Goal: Task Accomplishment & Management: Manage account settings

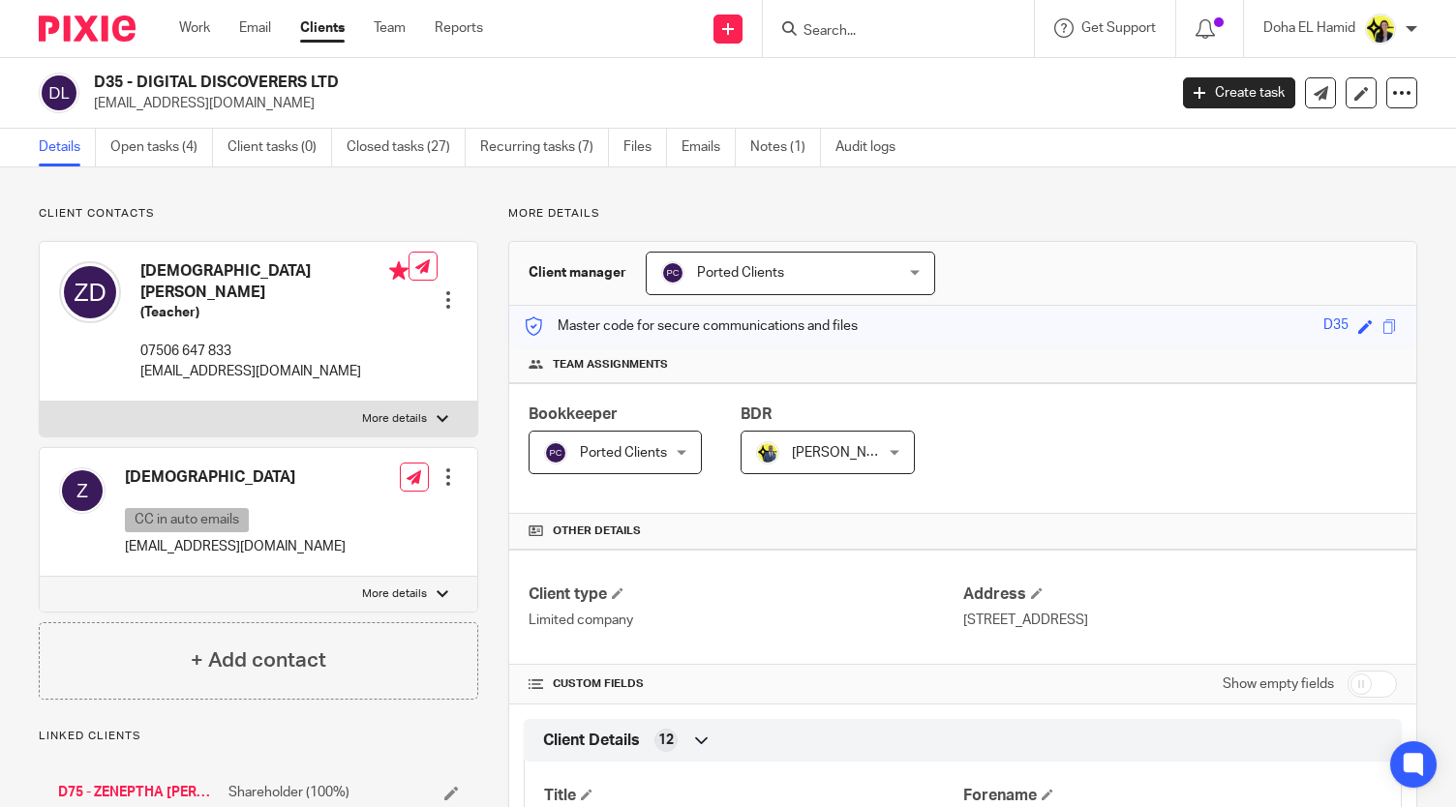
click at [810, 25] on input "Search" at bounding box center [889, 31] width 174 height 17
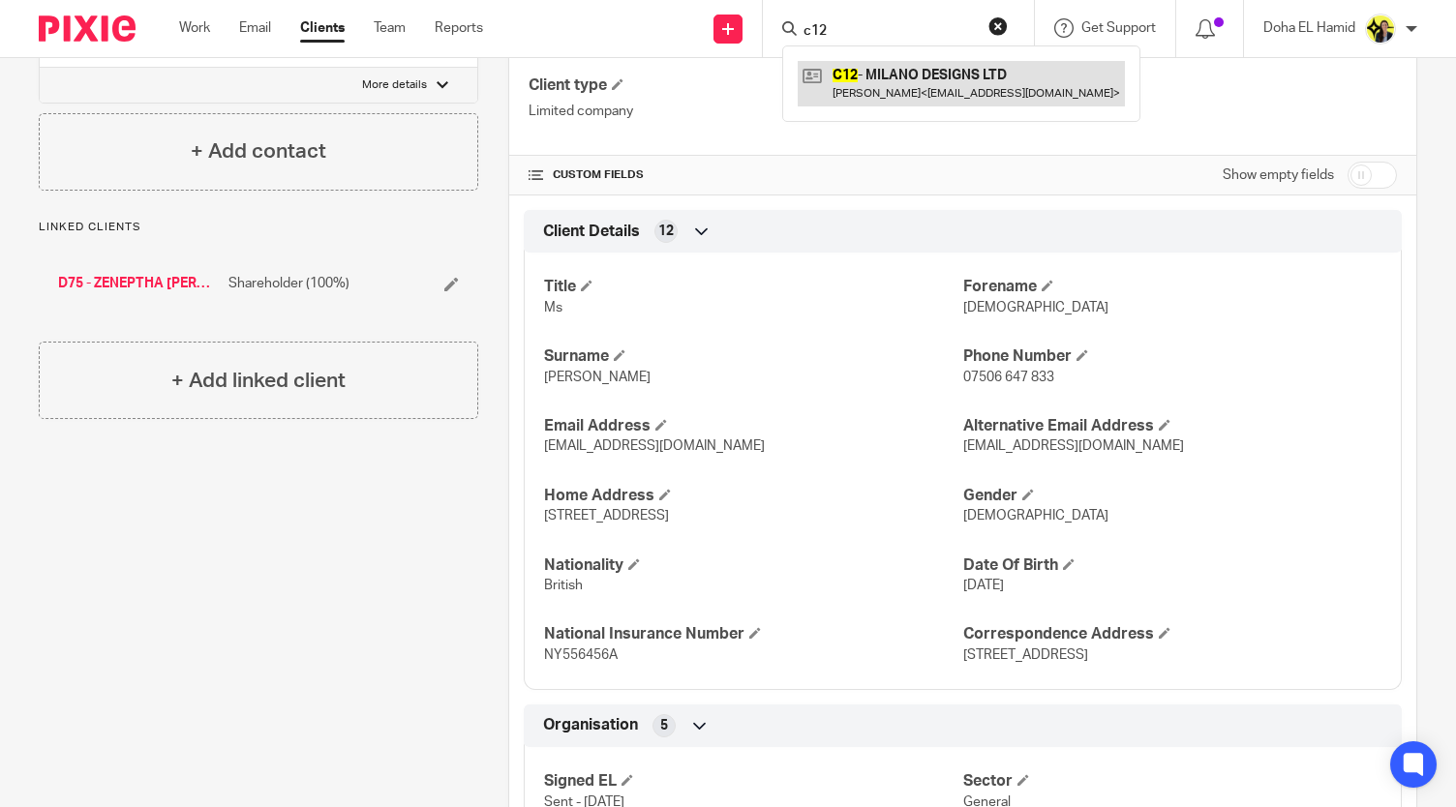
type input "c12"
click at [866, 90] on link at bounding box center [961, 83] width 327 height 45
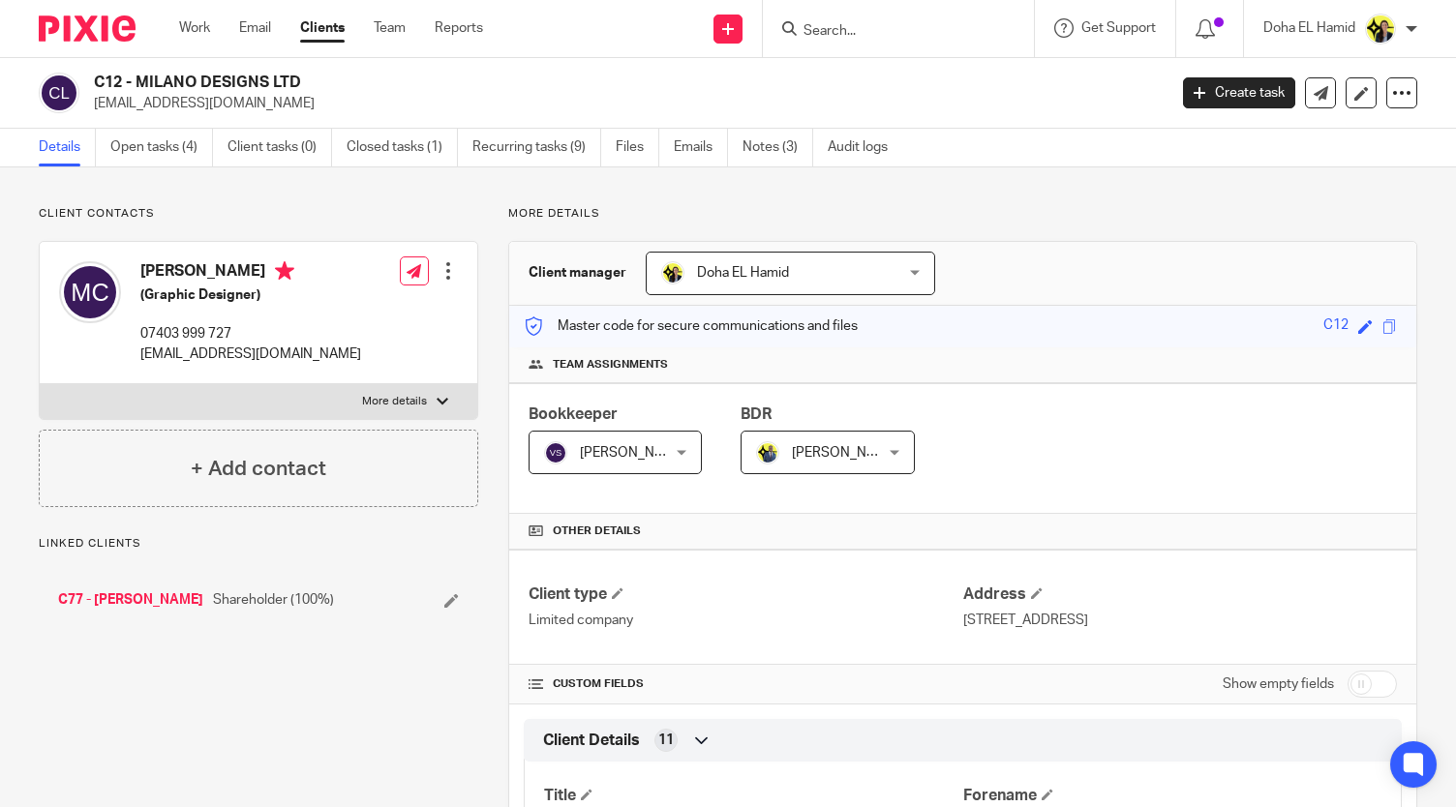
click at [279, 84] on h2 "C12 - MILANO DESIGNS LTD" at bounding box center [518, 83] width 848 height 20
copy div "C12 - MILANO DESIGNS LTD"
click at [201, 361] on p "enquiries@milano-designs.co.uk" at bounding box center [250, 354] width 221 height 19
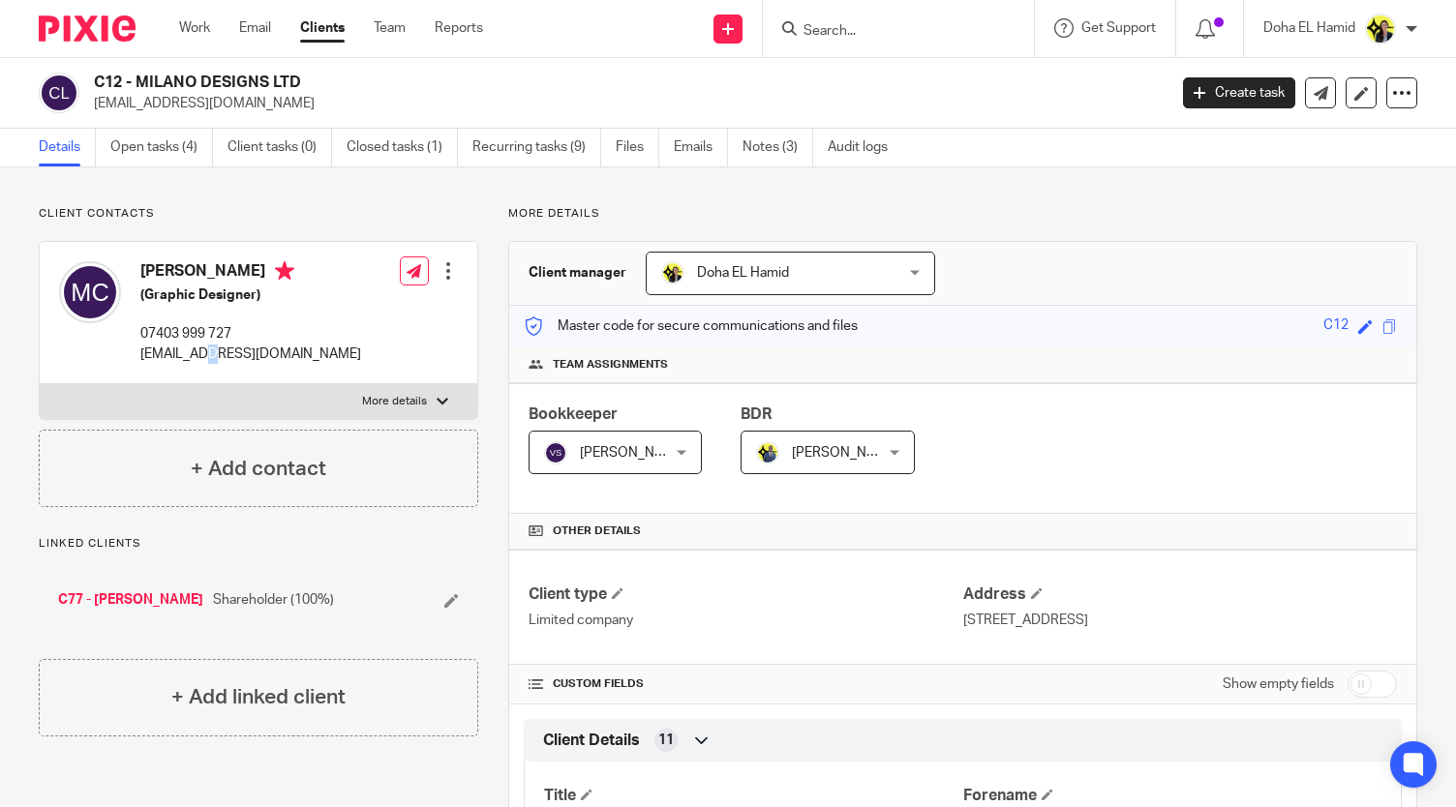
click at [201, 361] on p "enquiries@milano-designs.co.uk" at bounding box center [250, 354] width 221 height 19
copy div "enquiries@milano-designs.co.uk"
click at [847, 23] on input "Search" at bounding box center [889, 31] width 174 height 17
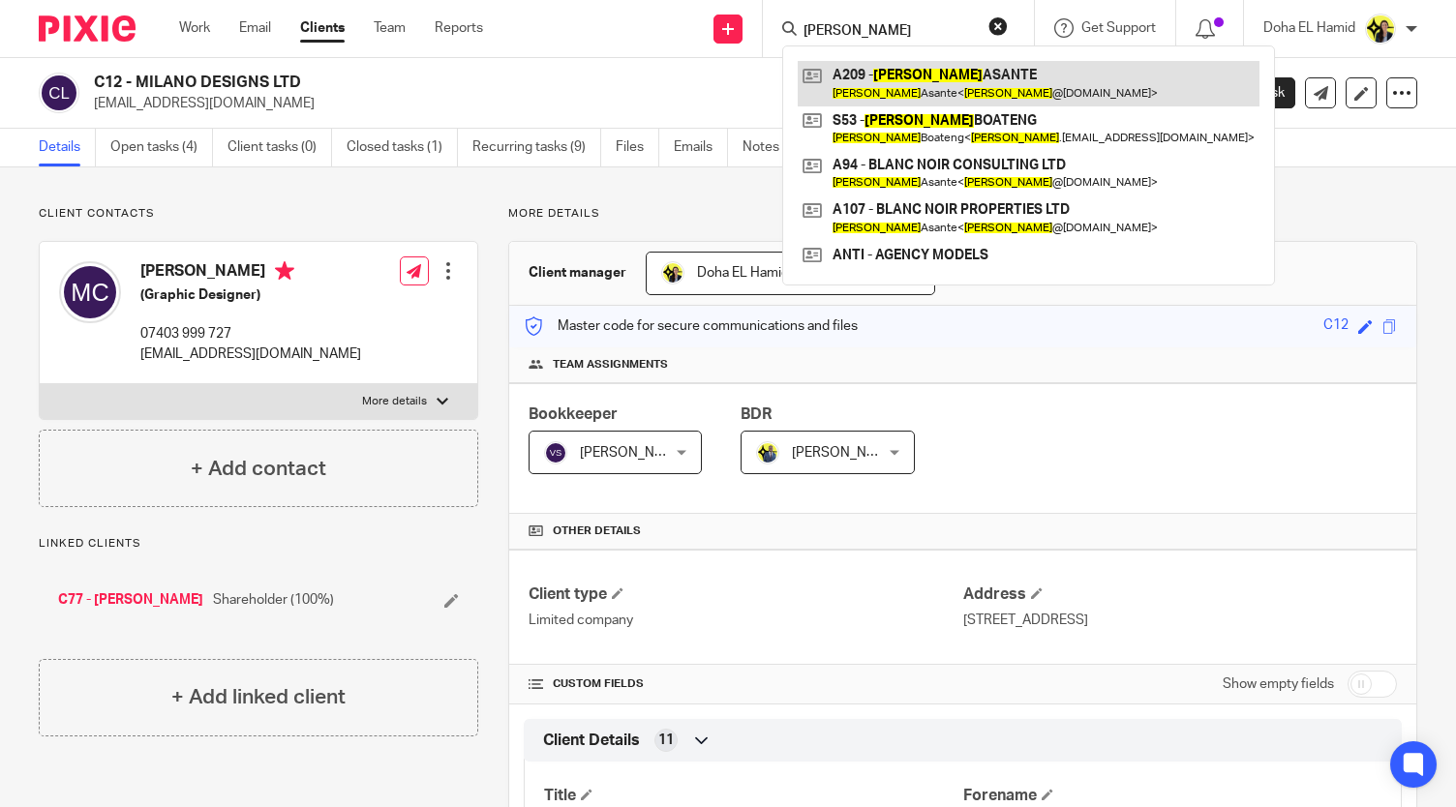
type input "anita"
click at [893, 72] on link at bounding box center [1029, 83] width 462 height 45
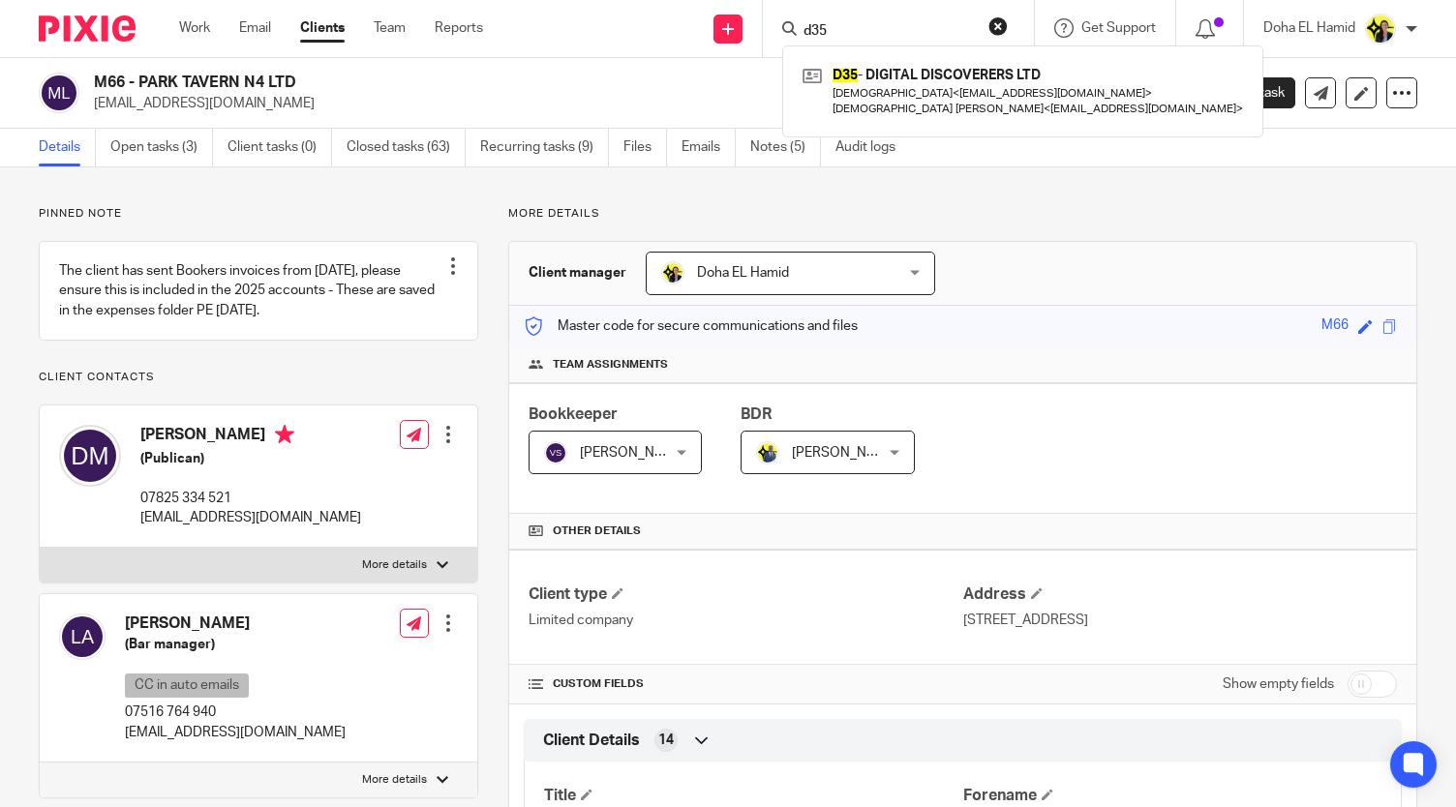
drag, startPoint x: 311, startPoint y: 76, endPoint x: 139, endPoint y: 78, distance: 171.4
click at [139, 78] on h2 "M66 - PARK TAVERN N4 LTD" at bounding box center [518, 83] width 848 height 20
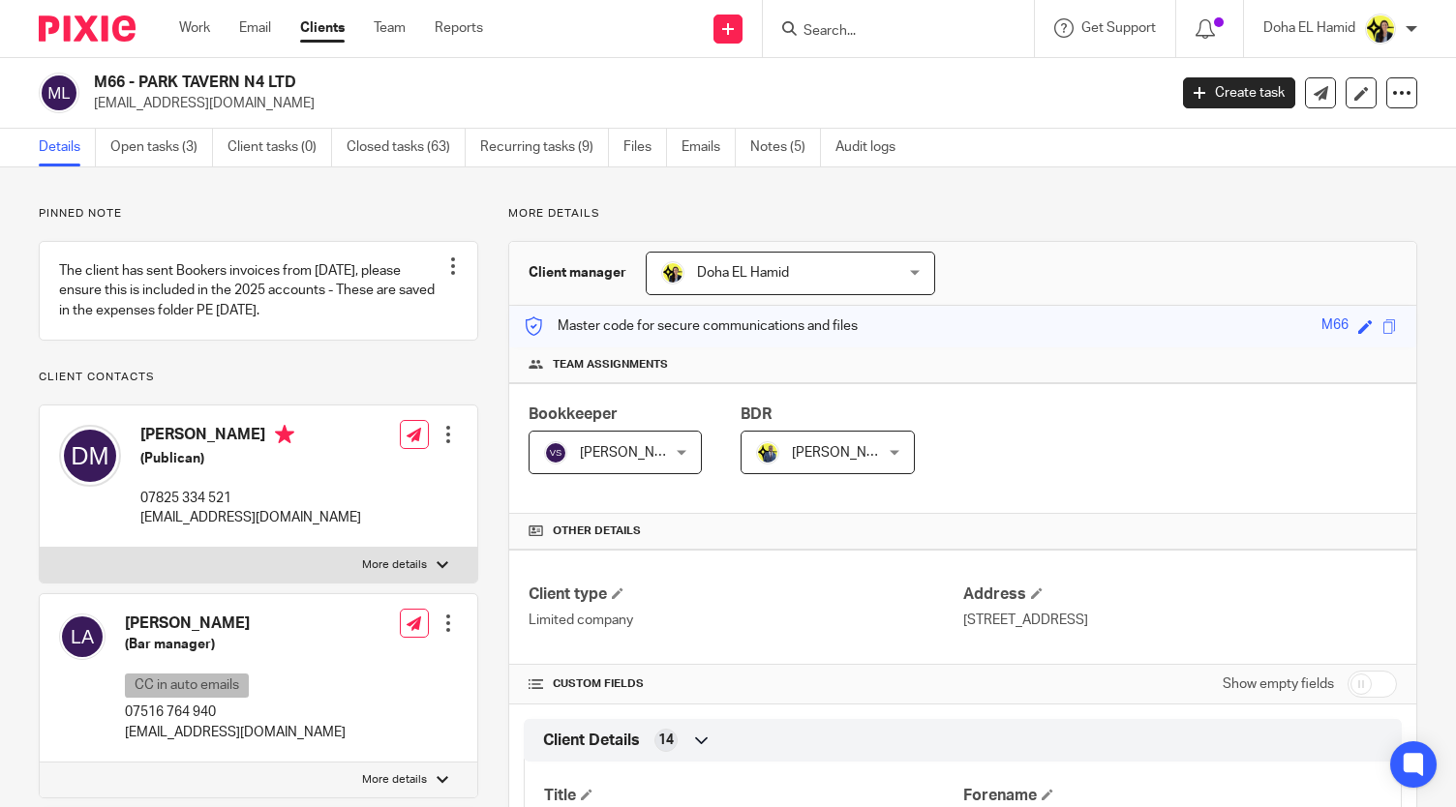
copy h2 "PARK TAVERN N4 LTD"
click at [145, 84] on h2 "M66 - PARK TAVERN N4 LTD" at bounding box center [518, 83] width 848 height 20
click at [832, 35] on input "Search" at bounding box center [889, 31] width 174 height 17
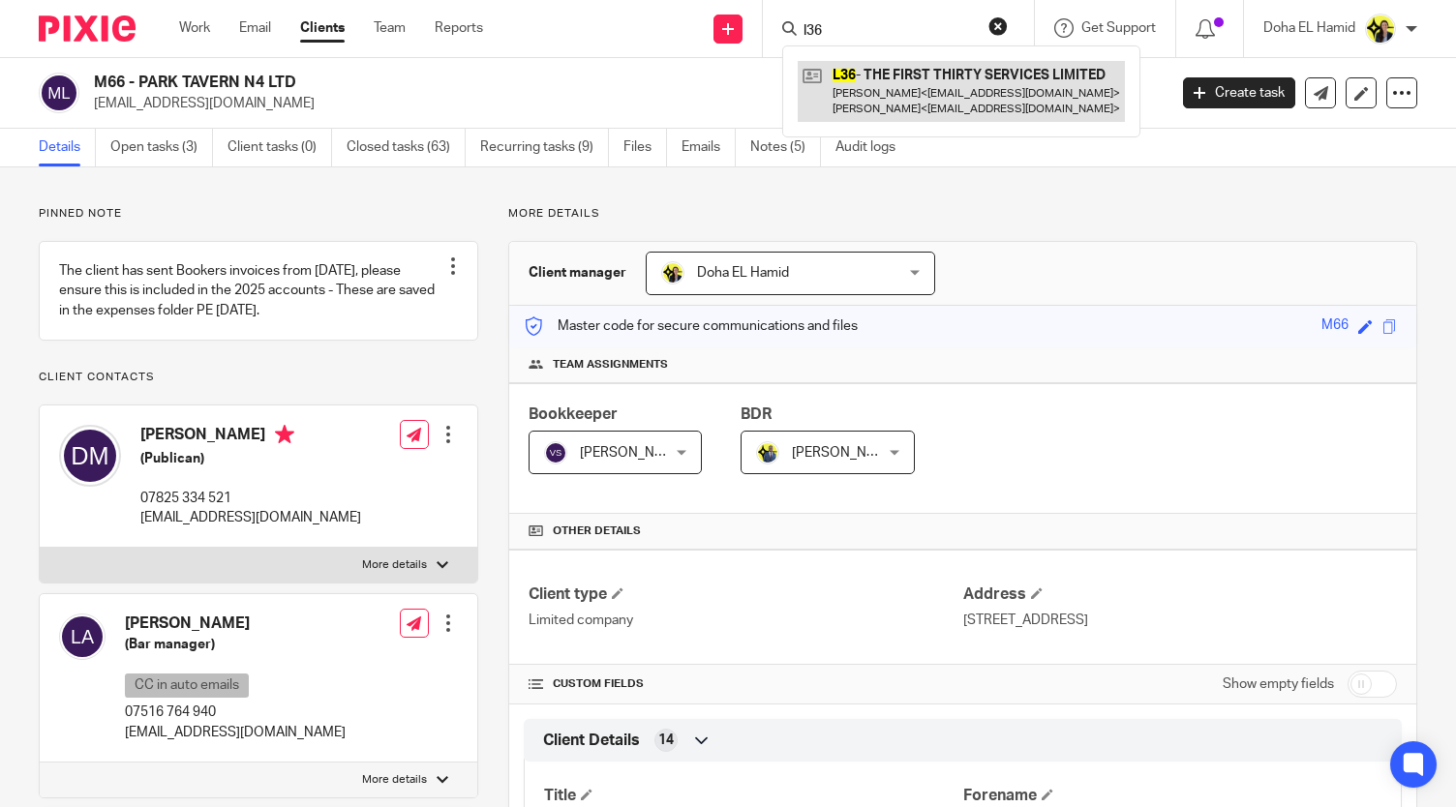
type input "l36"
click at [888, 78] on link at bounding box center [961, 91] width 327 height 60
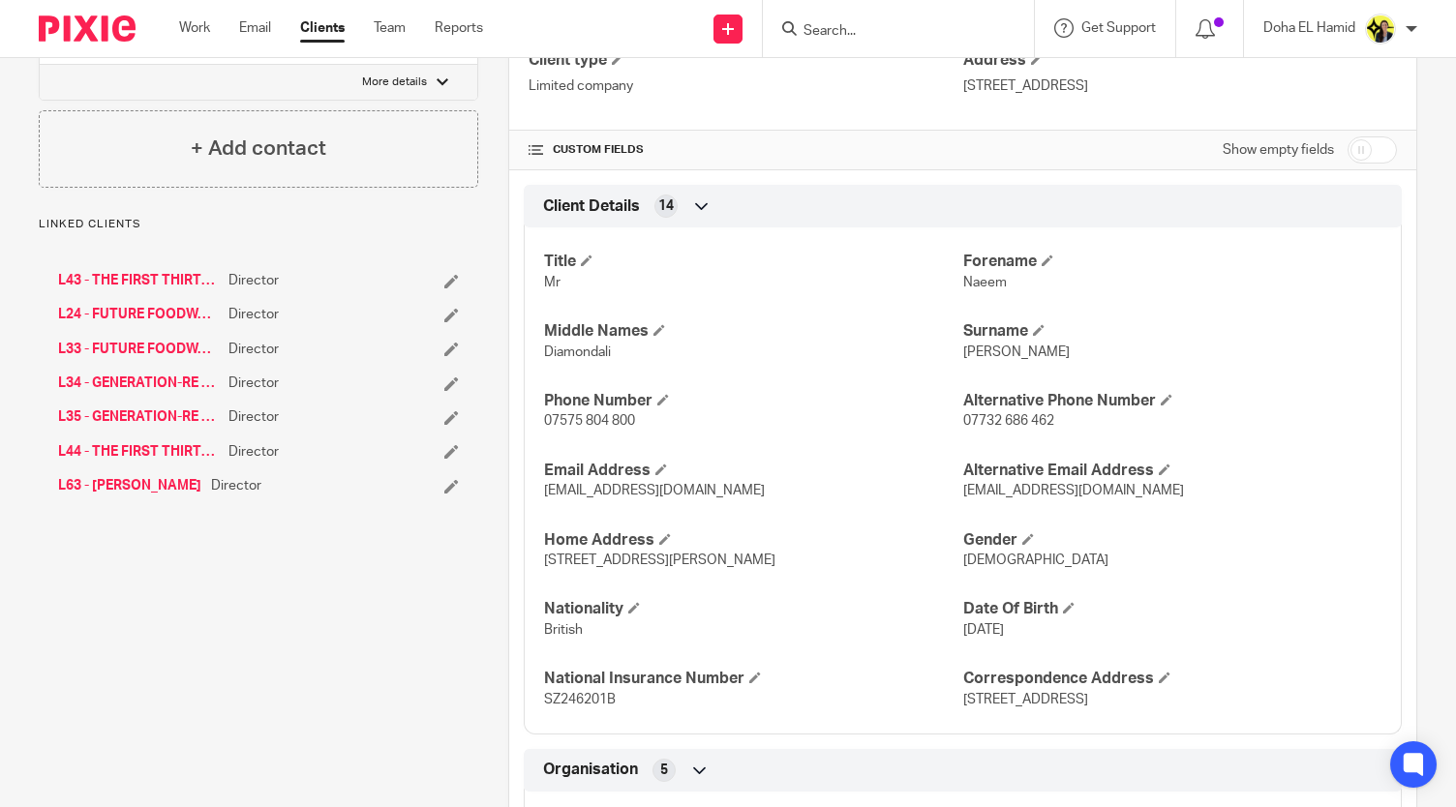
scroll to position [531, 0]
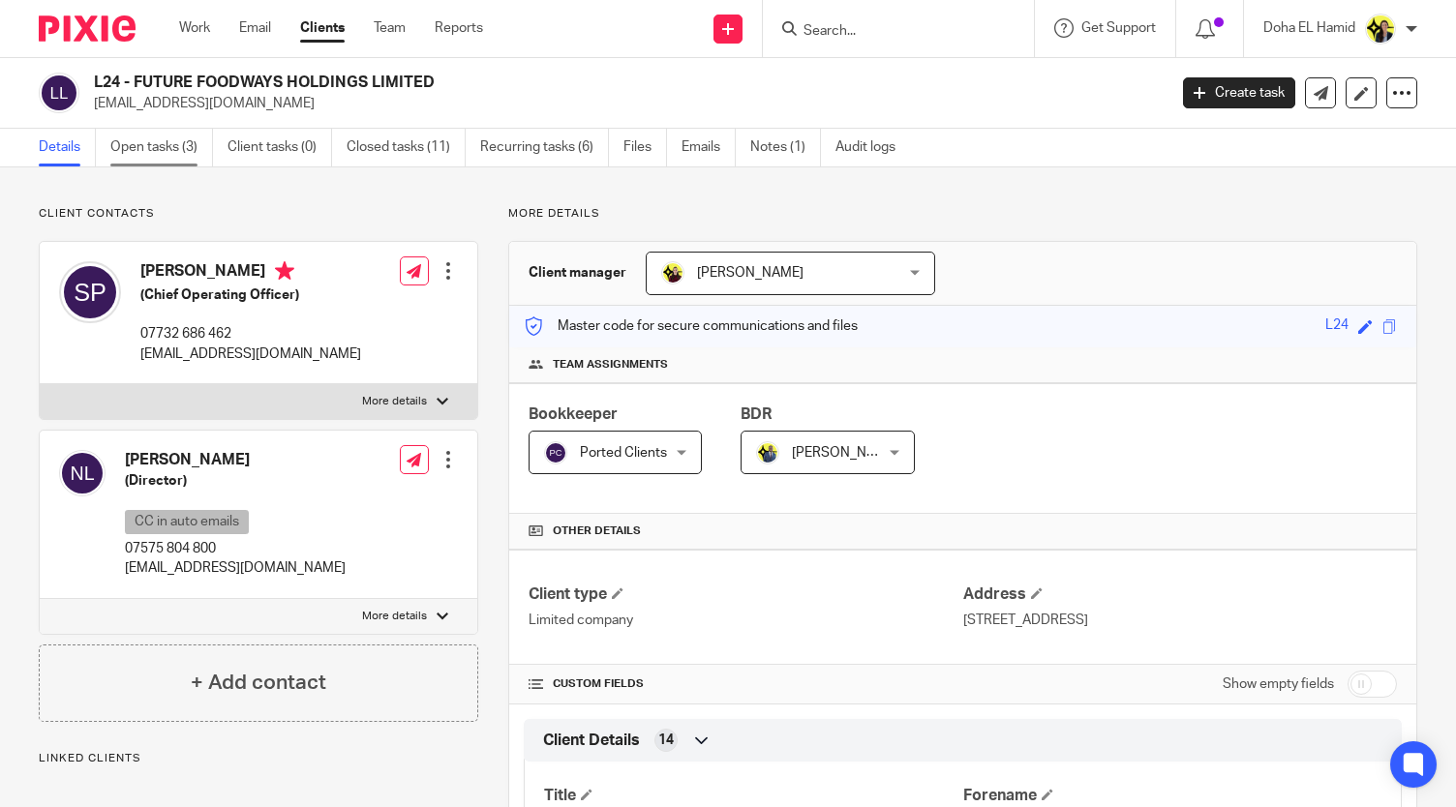
click at [182, 152] on link "Open tasks (3)" at bounding box center [161, 148] width 103 height 38
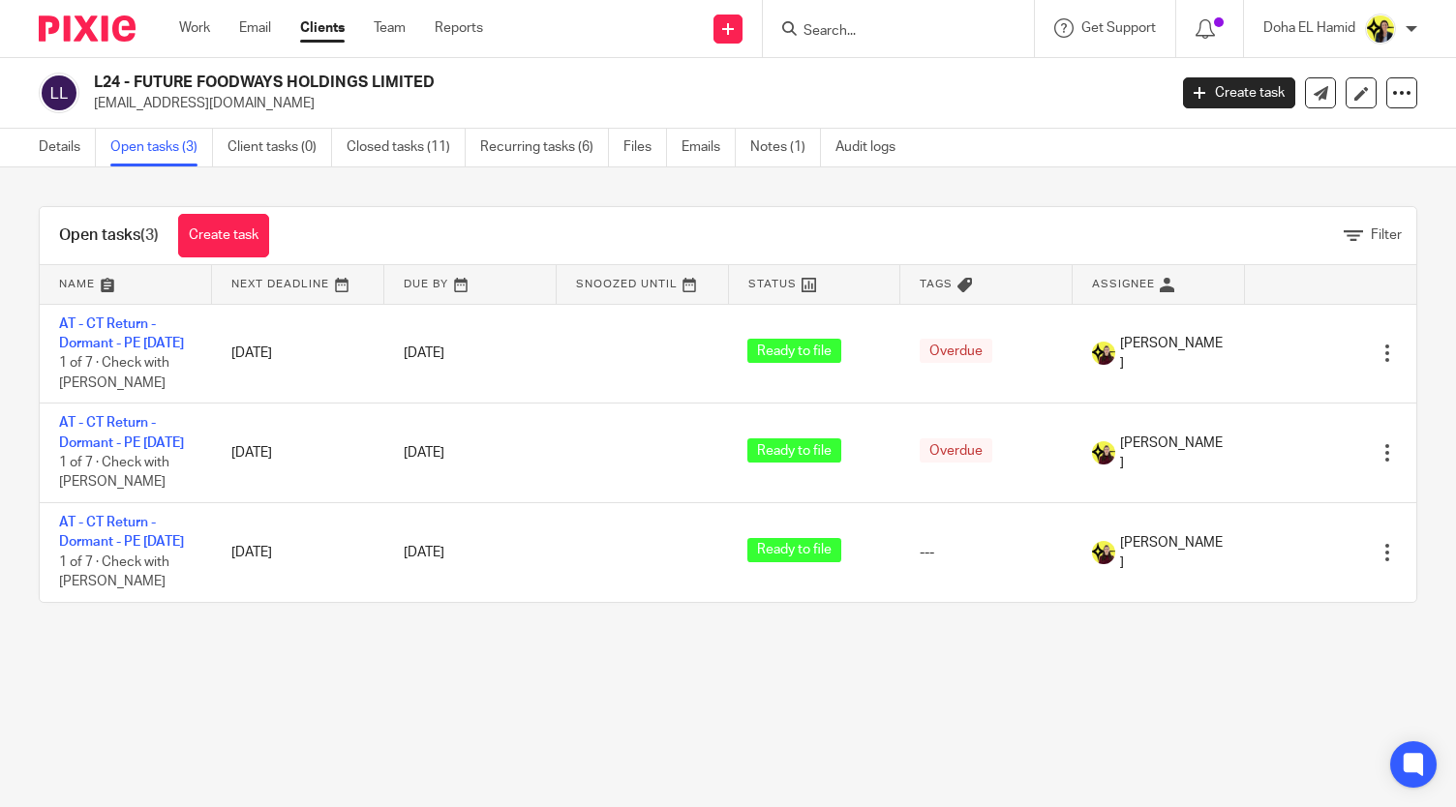
click at [816, 34] on input "Search" at bounding box center [889, 31] width 174 height 17
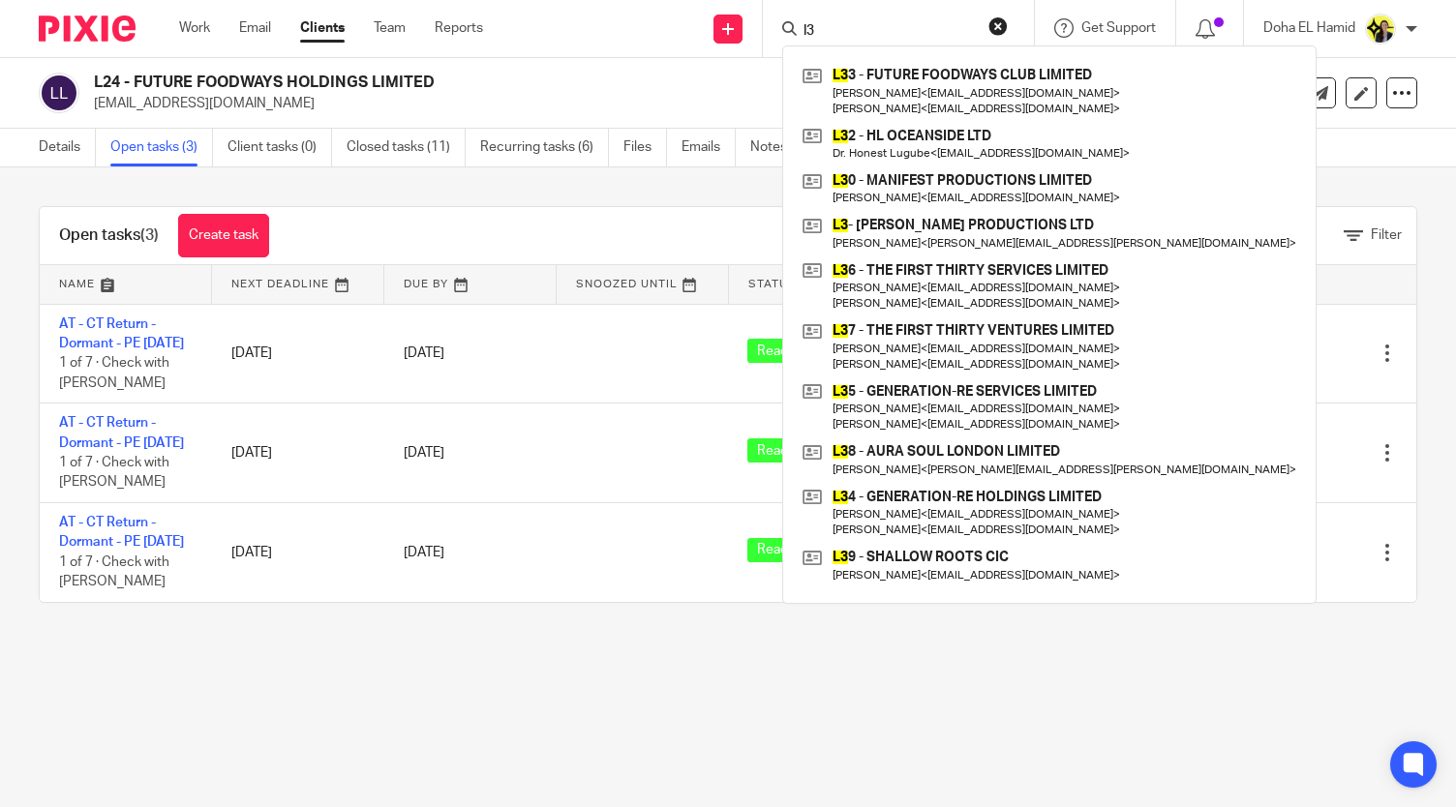
type input "l36"
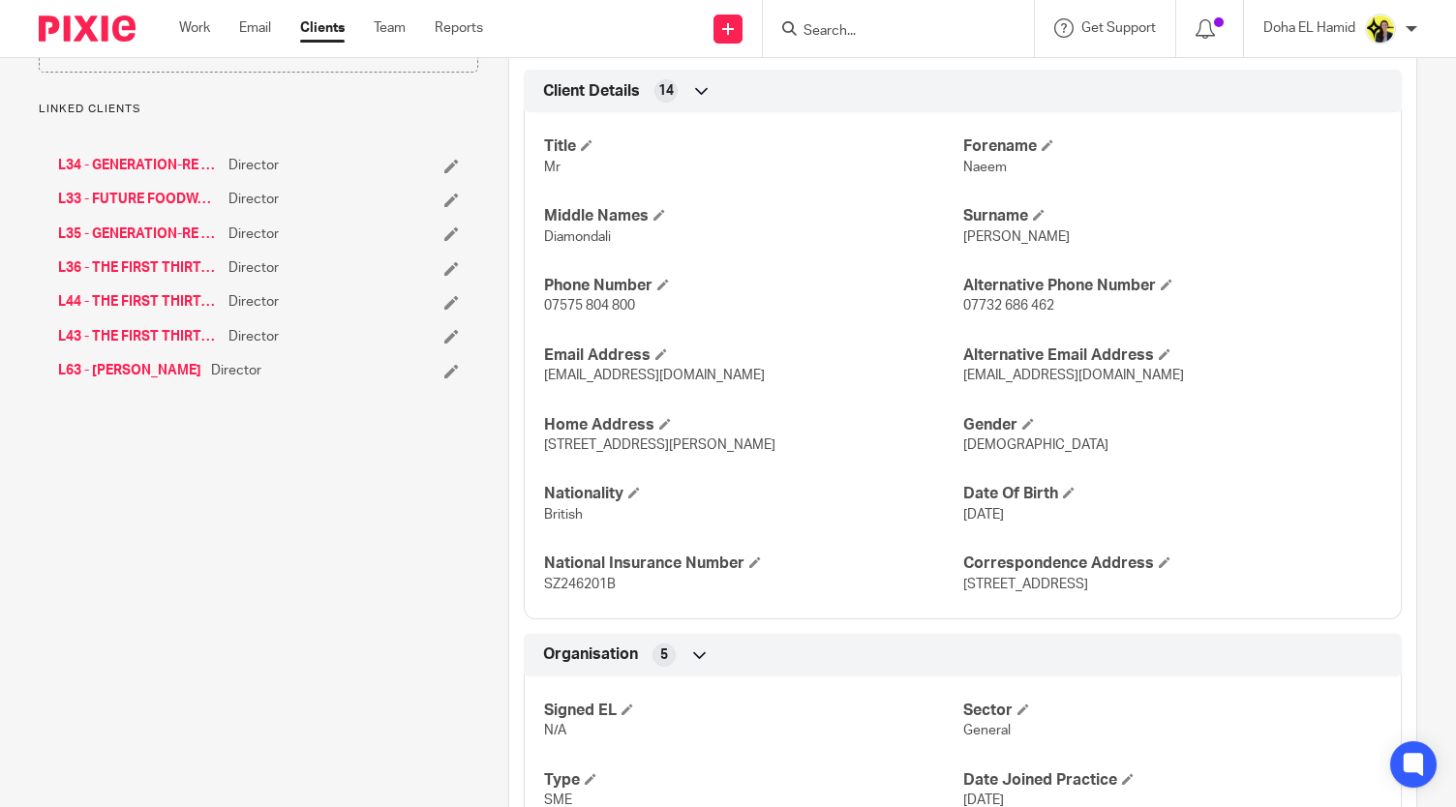
scroll to position [646, 0]
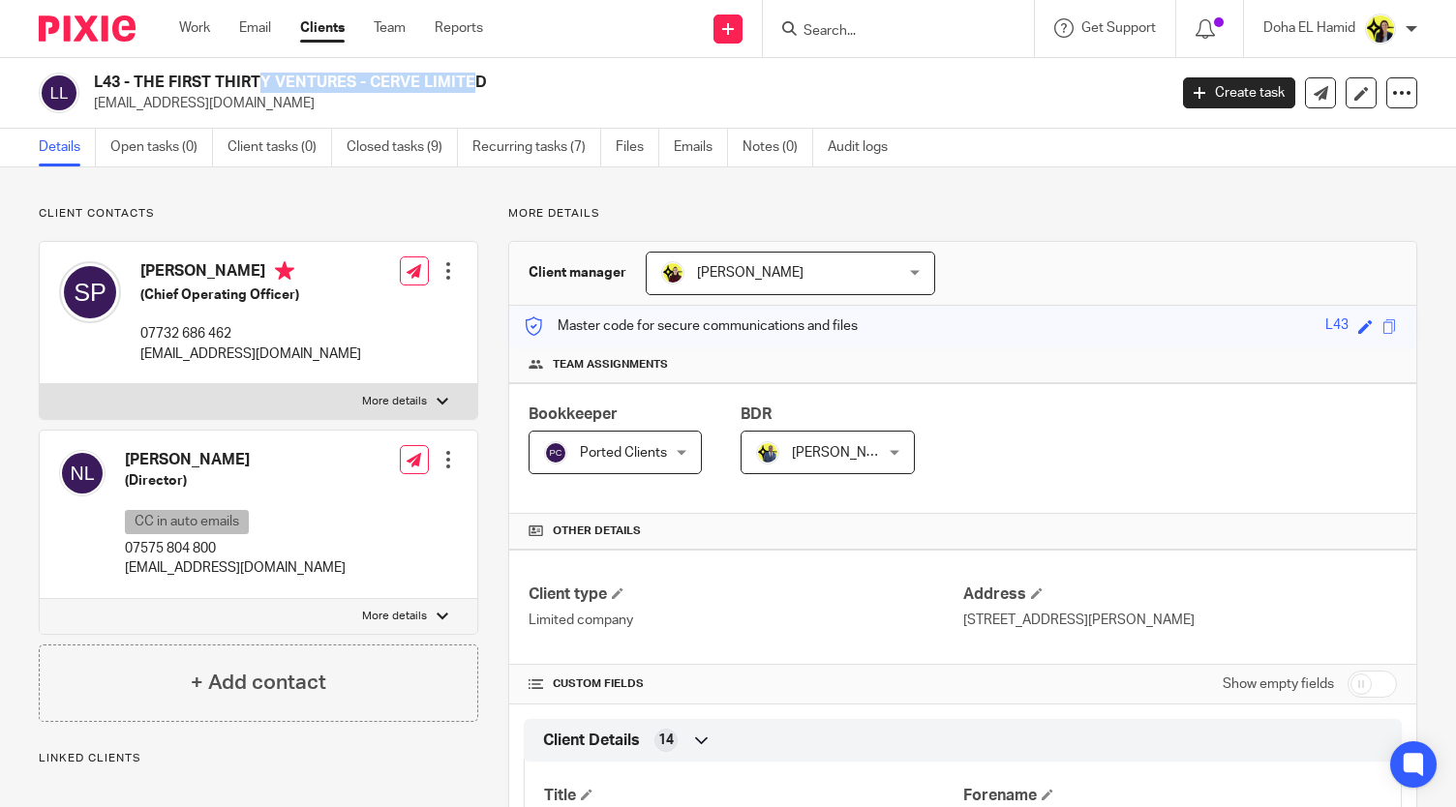
drag, startPoint x: 354, startPoint y: 82, endPoint x: 134, endPoint y: 76, distance: 220.8
click at [134, 76] on h2 "L43 - THE FIRST THIRTY VENTURES - CERVE LIMITED" at bounding box center [518, 83] width 848 height 20
copy h2 "THE FIRST THIRTY VENTURES"
click at [381, 155] on link "Closed tasks (9)" at bounding box center [402, 148] width 111 height 38
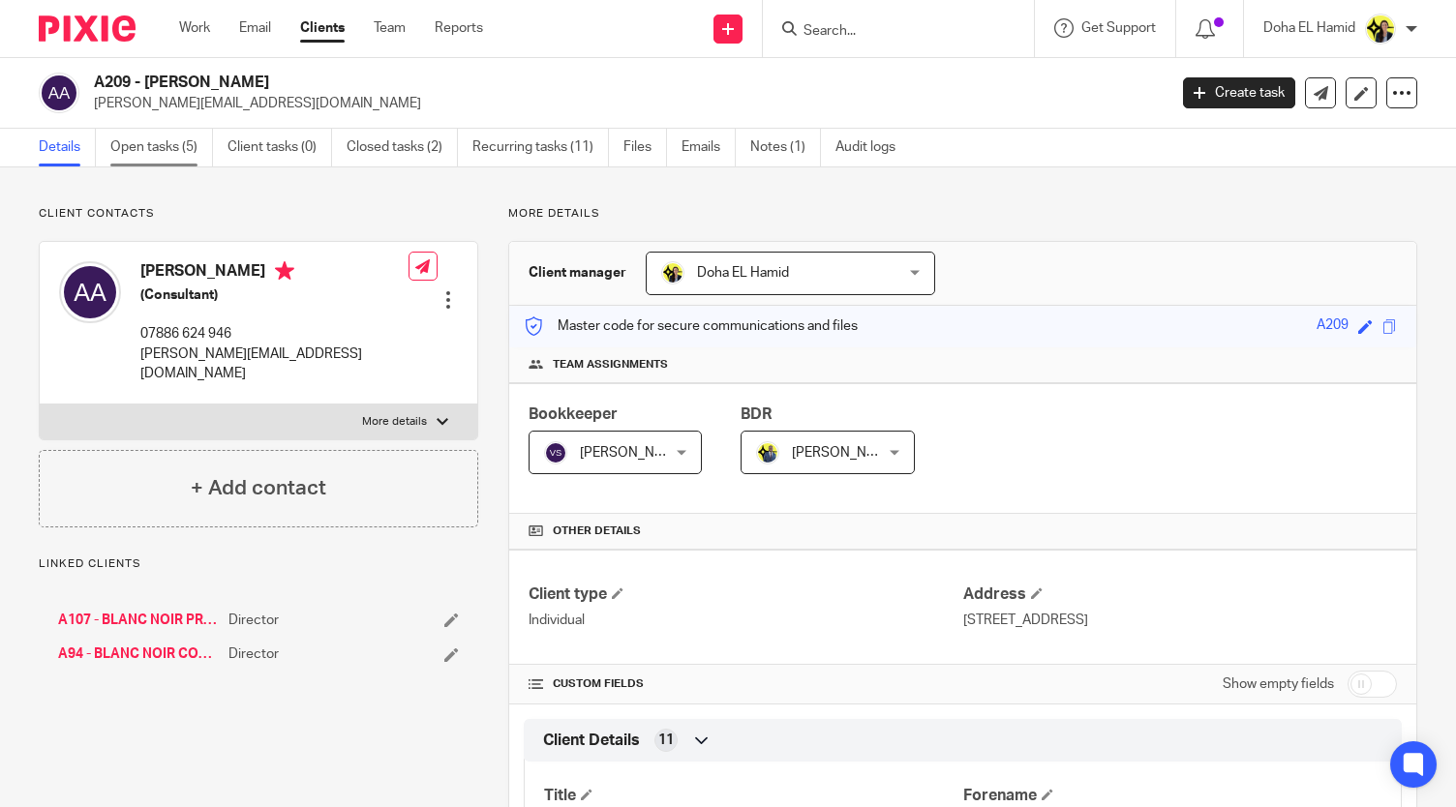
click at [176, 140] on link "Open tasks (5)" at bounding box center [161, 148] width 103 height 38
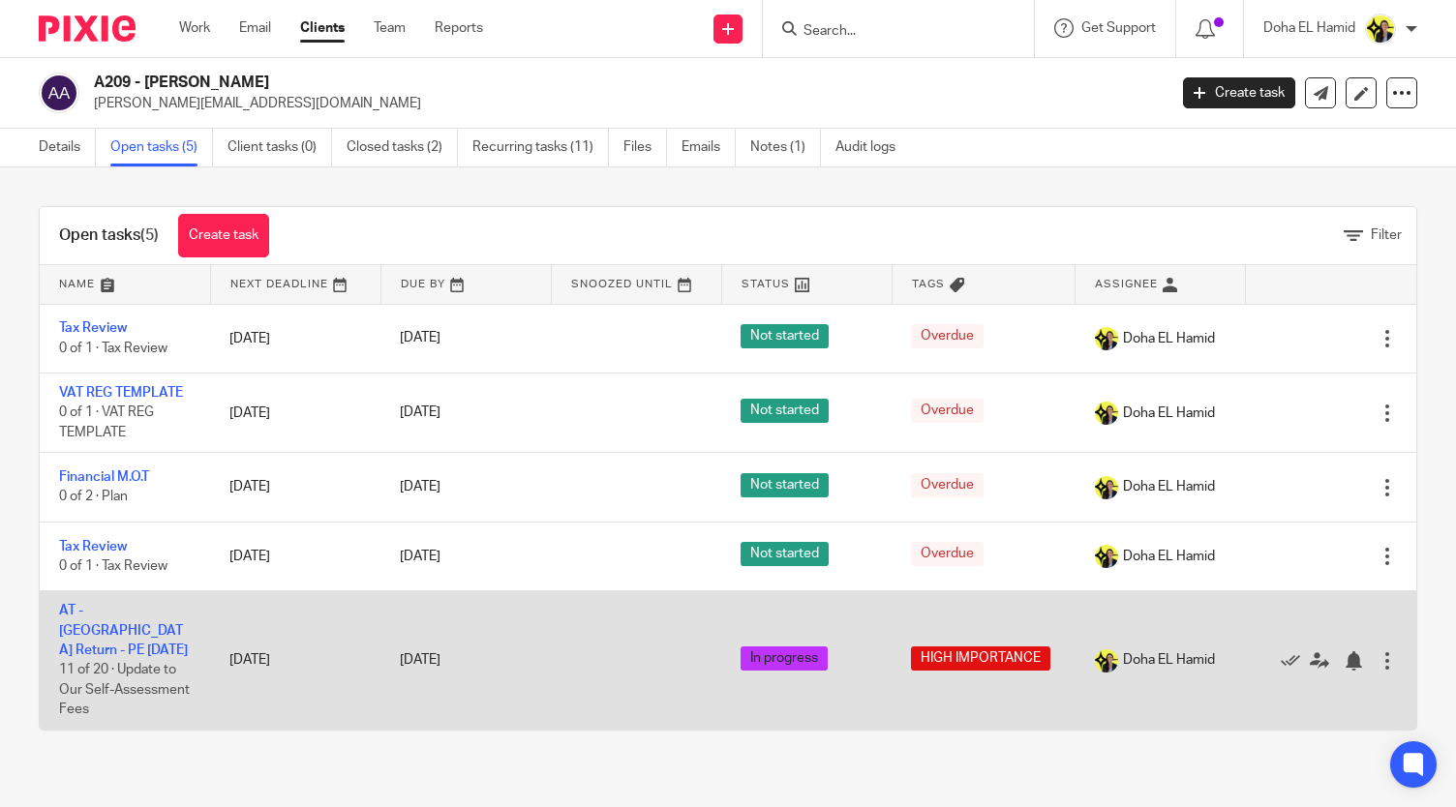
click at [147, 618] on td "AT - [GEOGRAPHIC_DATA] Return - PE [DATE] 11 of 20 · Update to Our Self-Assessm…" at bounding box center [125, 661] width 170 height 138
click at [139, 609] on link "AT - [GEOGRAPHIC_DATA] Return - PE [DATE]" at bounding box center [123, 630] width 129 height 53
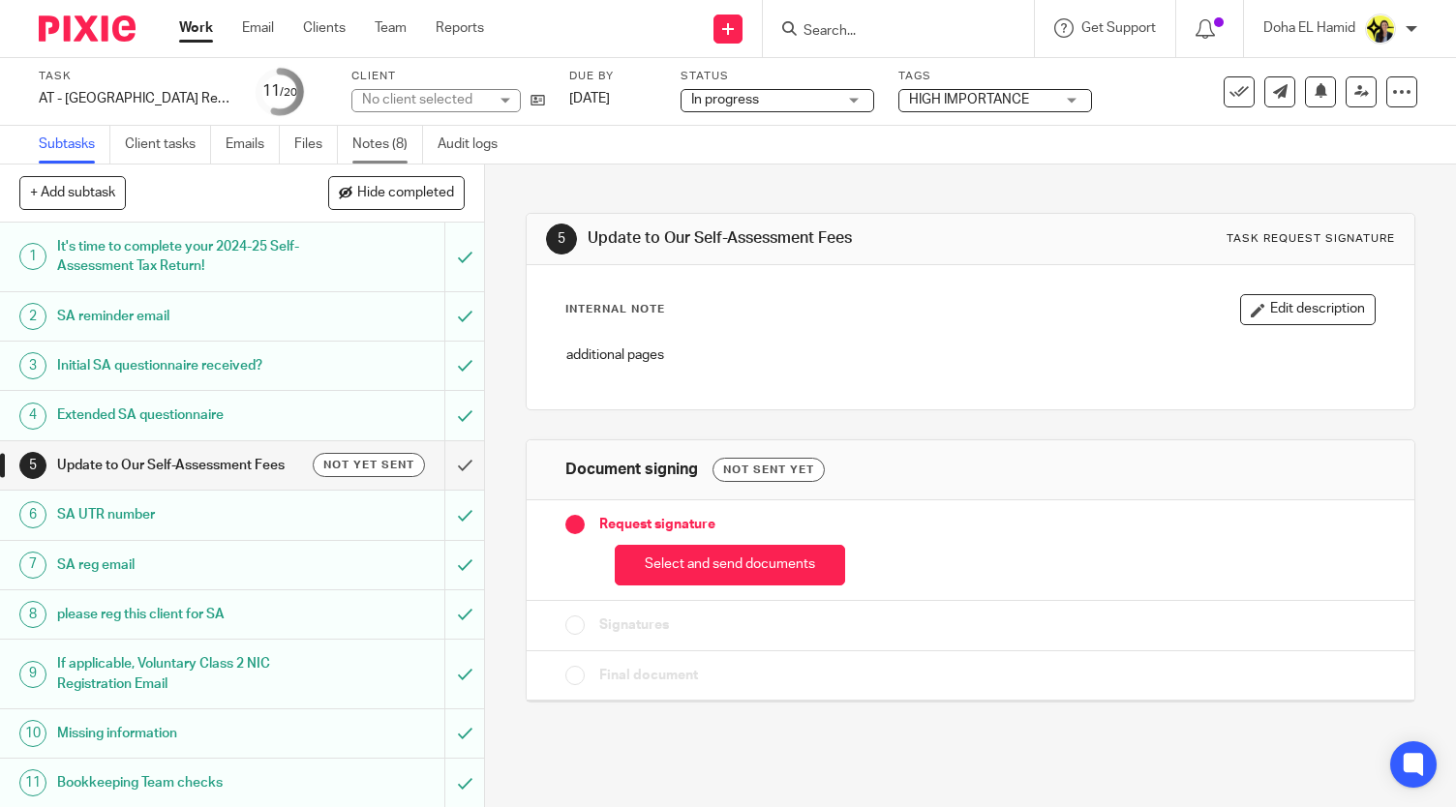
click at [385, 135] on link "Notes (8)" at bounding box center [387, 145] width 71 height 38
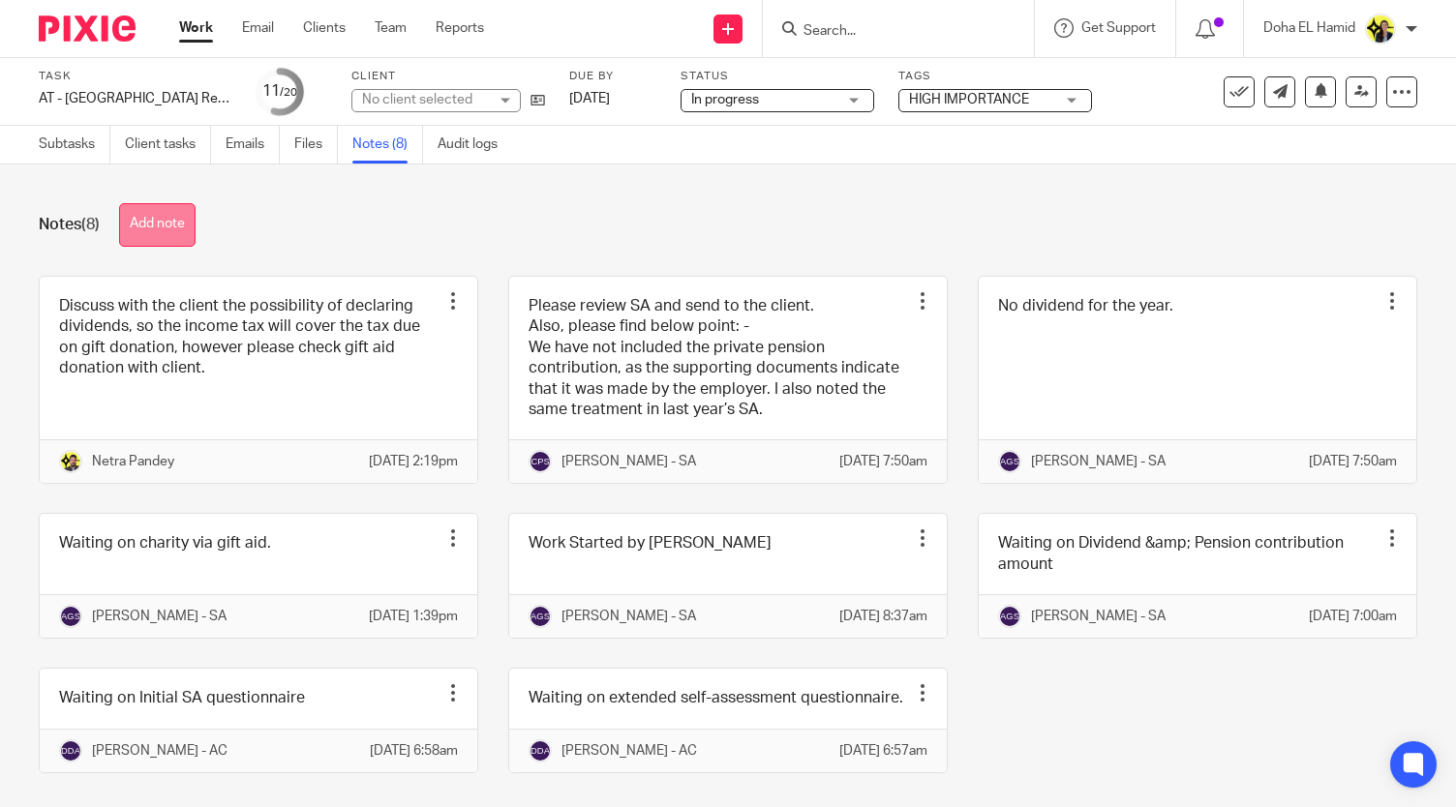
click at [196, 216] on button "Add note" at bounding box center [157, 225] width 76 height 44
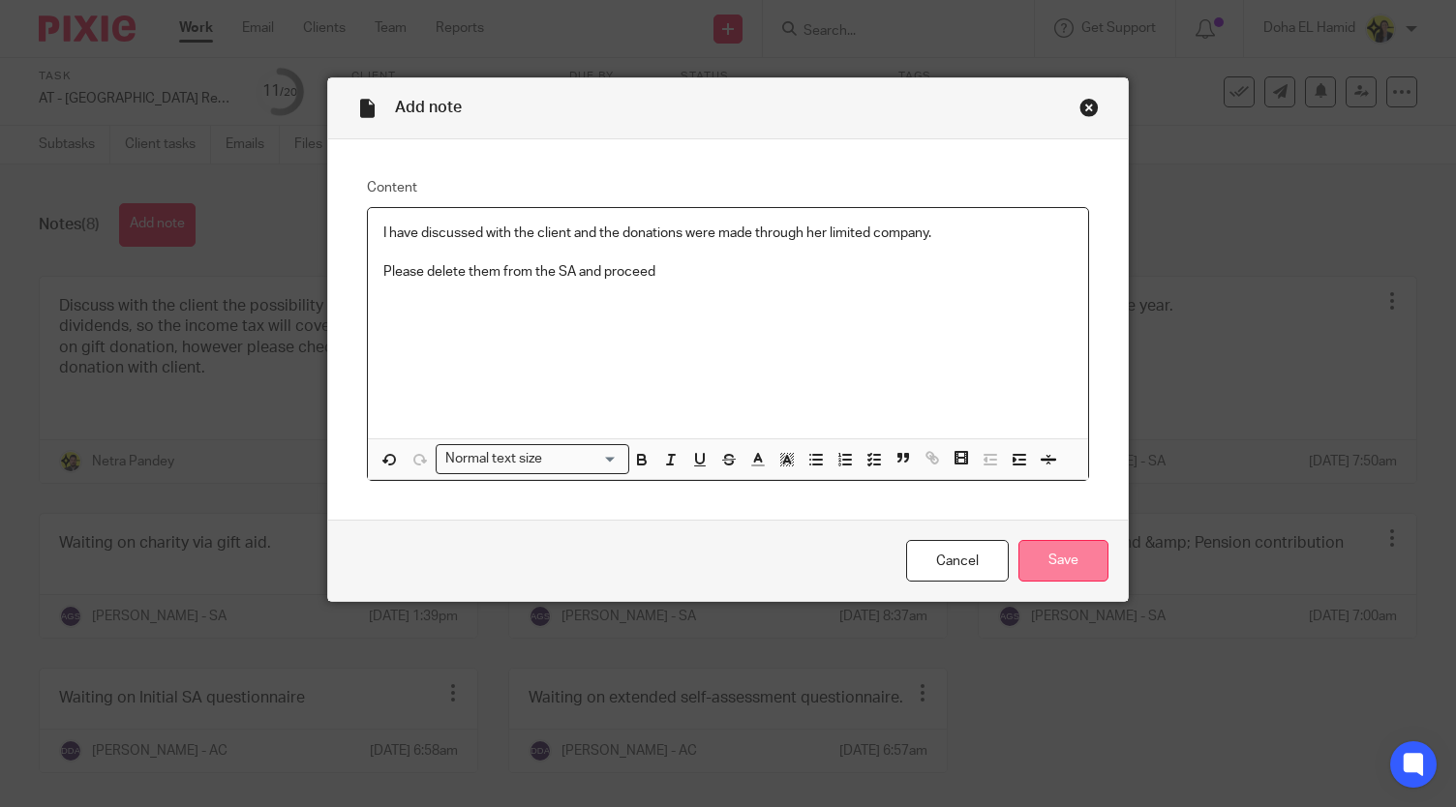
click at [1042, 557] on input "Save" at bounding box center [1063, 561] width 90 height 42
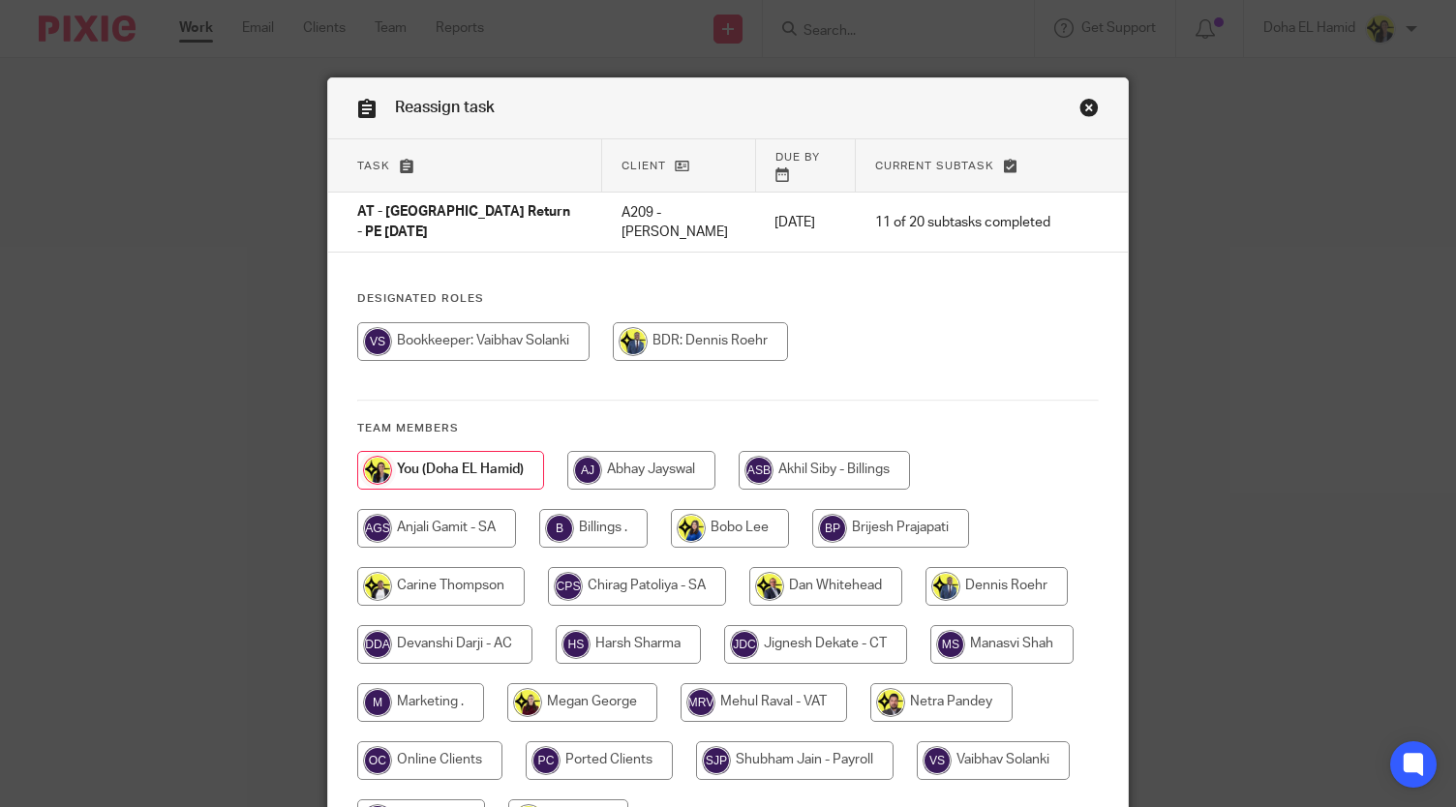
scroll to position [192, 0]
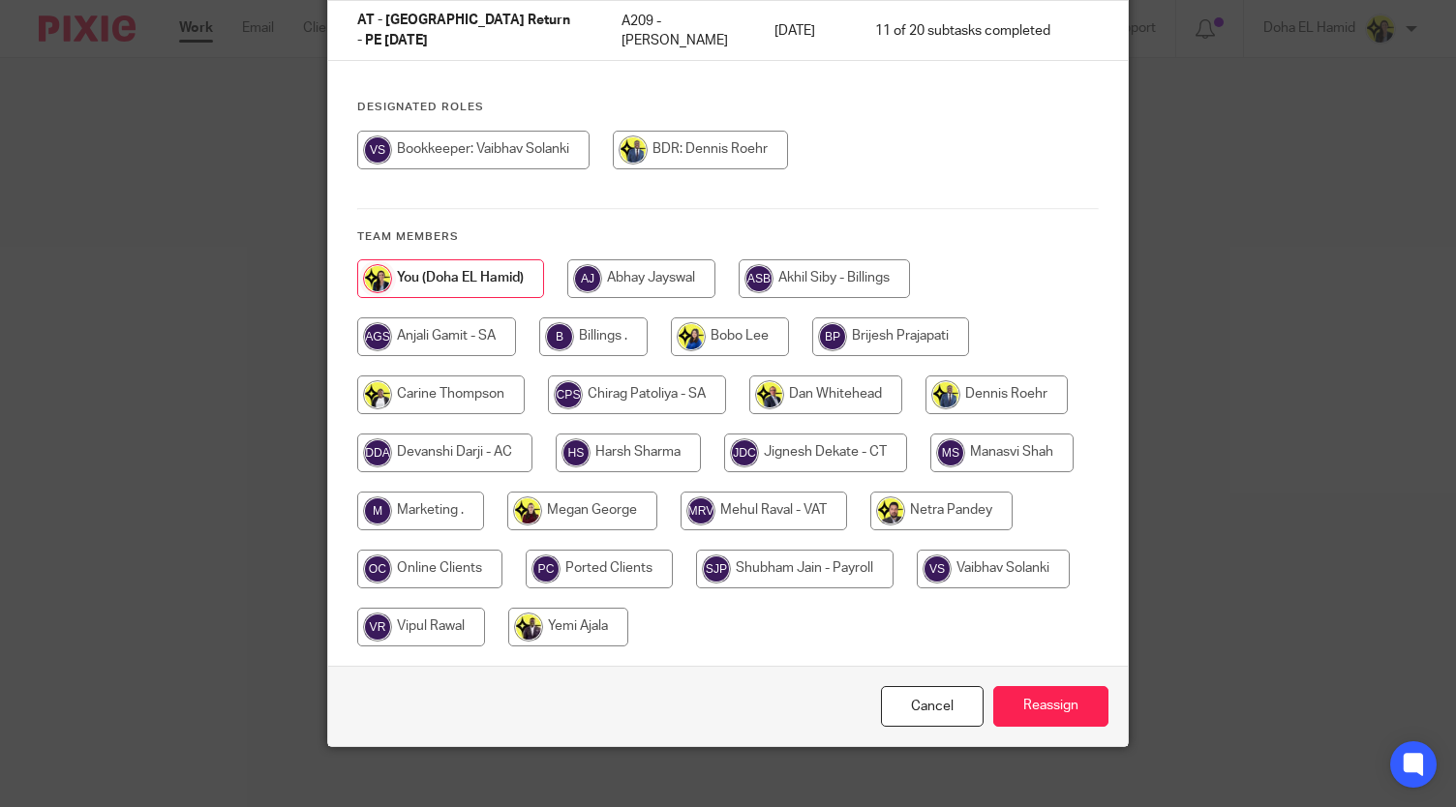
click at [607, 376] on input "radio" at bounding box center [637, 395] width 178 height 39
radio input "true"
click at [1046, 696] on input "Reassign" at bounding box center [1050, 707] width 115 height 42
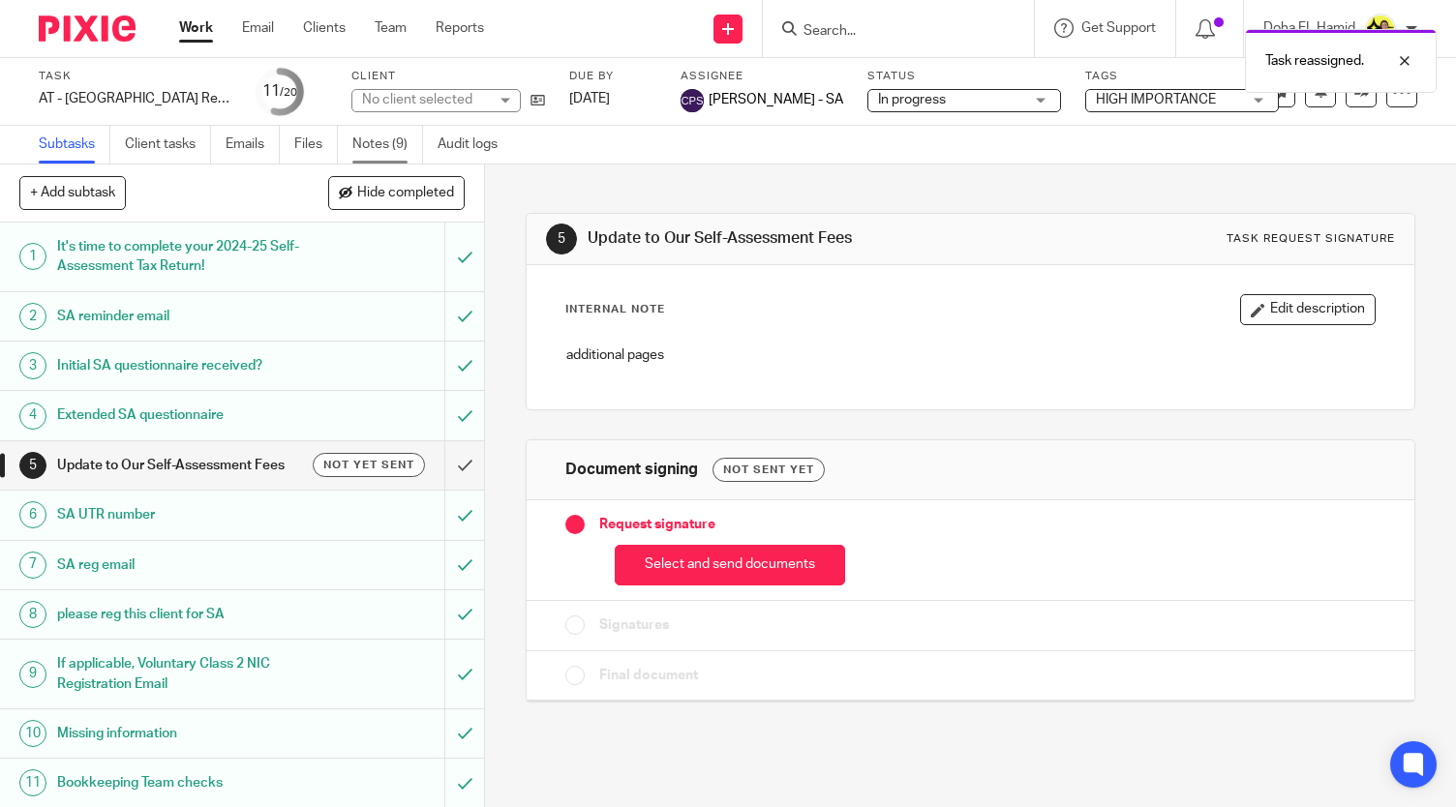
click at [403, 137] on link "Notes (9)" at bounding box center [387, 145] width 71 height 38
